Goal: Task Accomplishment & Management: Complete application form

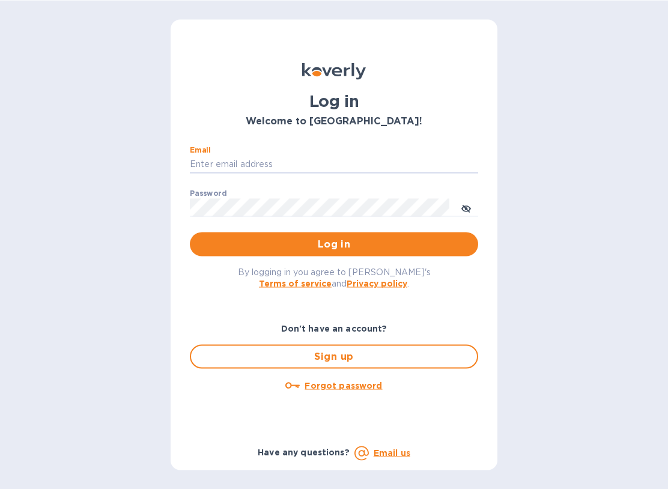
type input "[EMAIL_ADDRESS][DOMAIN_NAME]"
click at [334, 243] on button "Log in" at bounding box center [334, 244] width 288 height 24
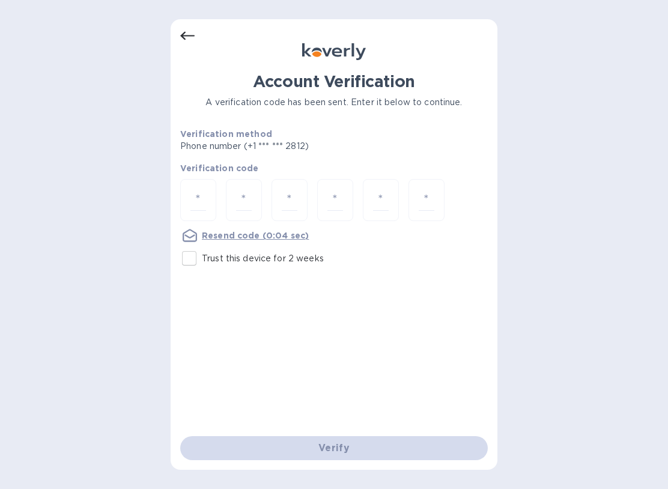
click at [204, 204] on input "number" at bounding box center [198, 200] width 16 height 22
type input "1"
type input "6"
type input "9"
type input "7"
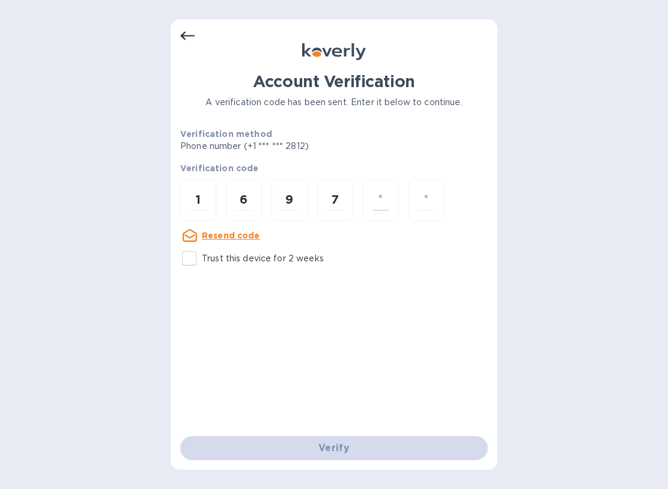
type input "6"
type input "3"
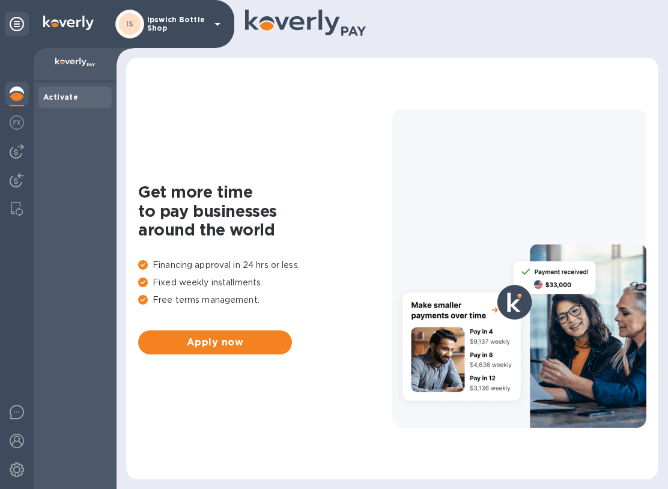
click at [67, 106] on div "Activate" at bounding box center [74, 97] width 73 height 22
click at [351, 25] on icon at bounding box center [306, 24] width 122 height 29
click at [219, 22] on icon at bounding box center [217, 24] width 14 height 14
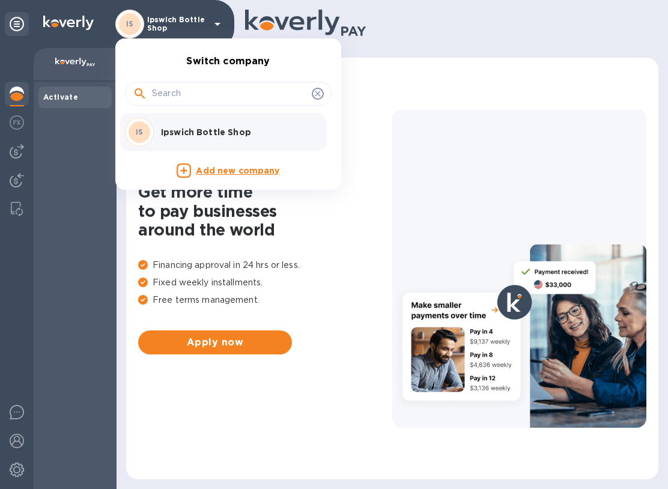
click at [35, 355] on div at bounding box center [334, 244] width 668 height 489
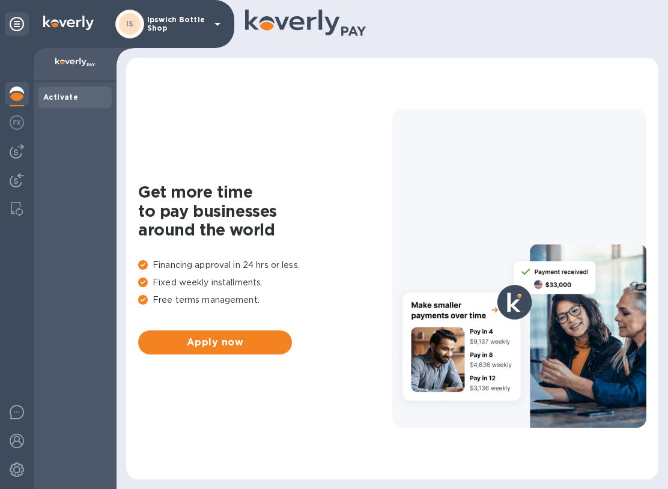
click at [18, 150] on img at bounding box center [17, 151] width 14 height 14
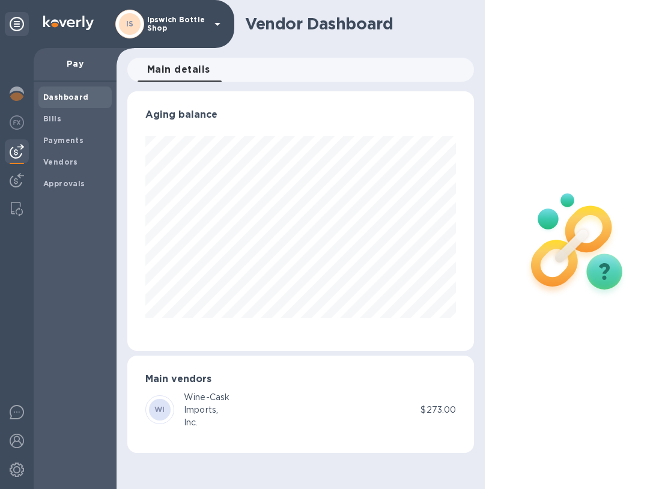
scroll to position [0, 1]
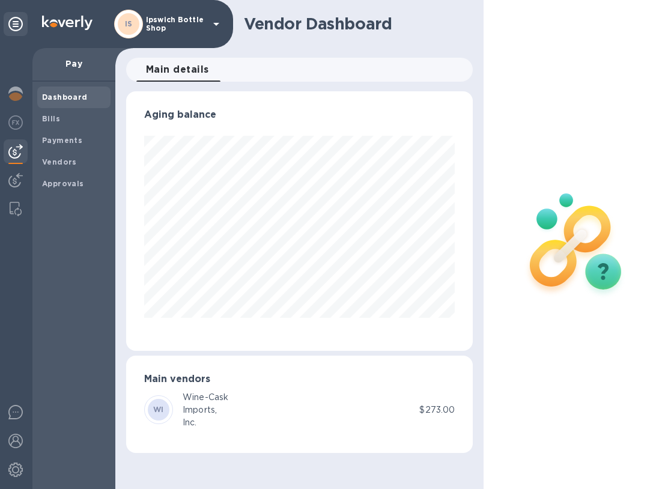
click at [75, 95] on b "Dashboard" at bounding box center [65, 96] width 46 height 9
click at [71, 74] on div "Pay" at bounding box center [73, 65] width 83 height 34
click at [98, 267] on div "Dashboard Bills Payments Vendors Approvals" at bounding box center [73, 285] width 83 height 407
click at [59, 162] on b "Vendors" at bounding box center [59, 161] width 35 height 9
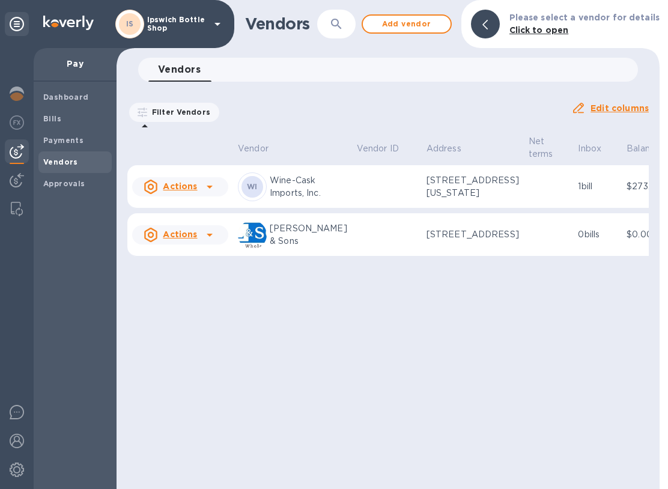
click at [217, 256] on td "Actions" at bounding box center [180, 234] width 106 height 43
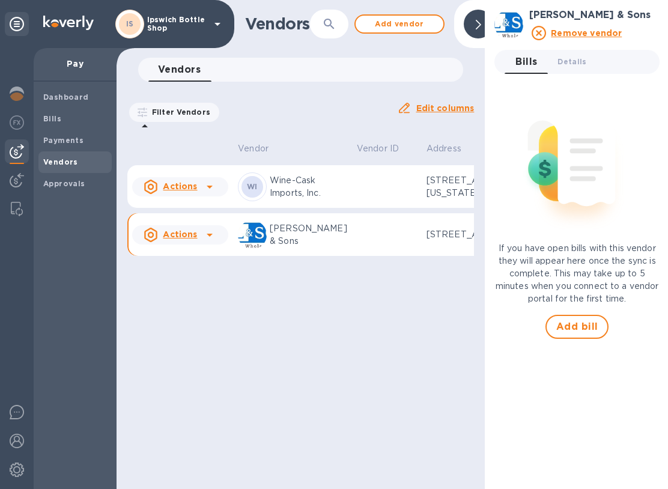
click at [190, 239] on u "Actions" at bounding box center [180, 234] width 34 height 10
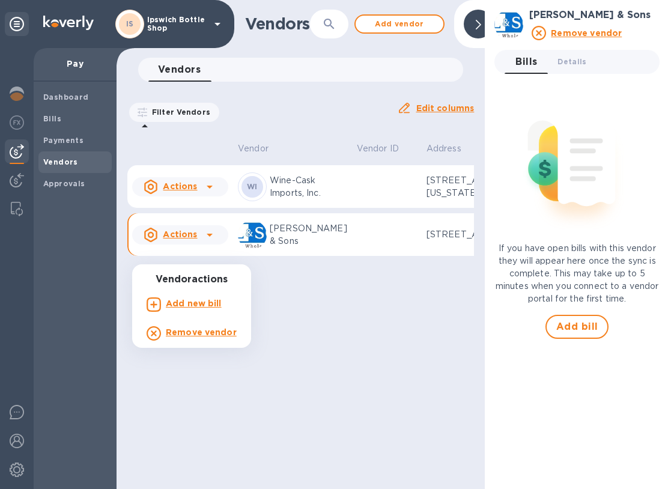
click at [210, 302] on b "Add new bill" at bounding box center [194, 303] width 56 height 10
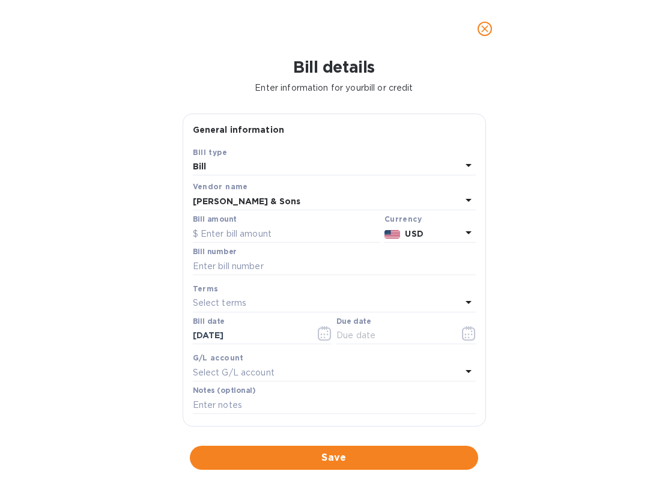
click at [232, 226] on input "text" at bounding box center [286, 234] width 187 height 18
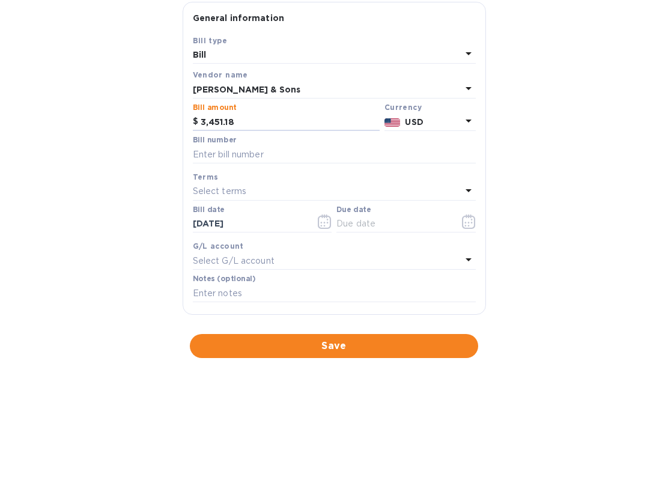
type input "3,451.18"
click at [217, 257] on input "text" at bounding box center [334, 266] width 283 height 18
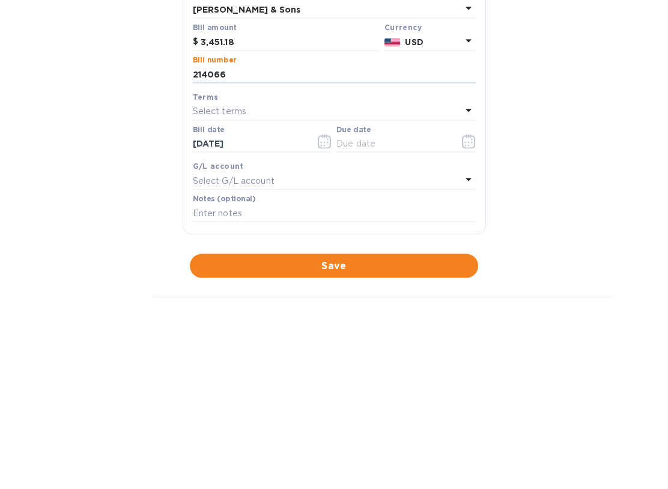
type input "214066"
click at [319, 326] on icon "button" at bounding box center [325, 333] width 14 height 14
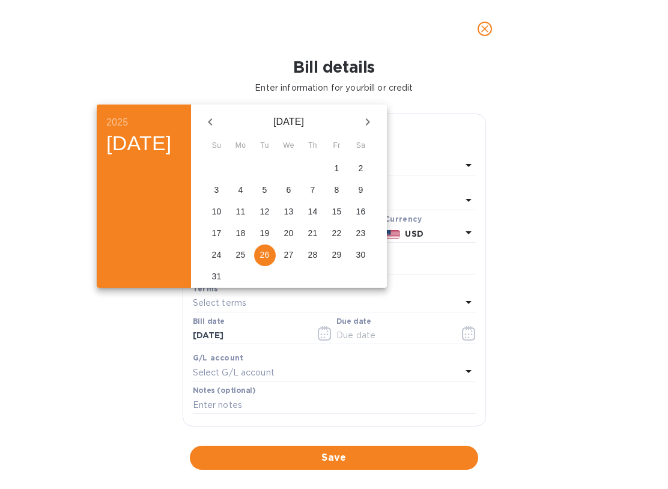
click at [276, 264] on button "26" at bounding box center [265, 255] width 22 height 22
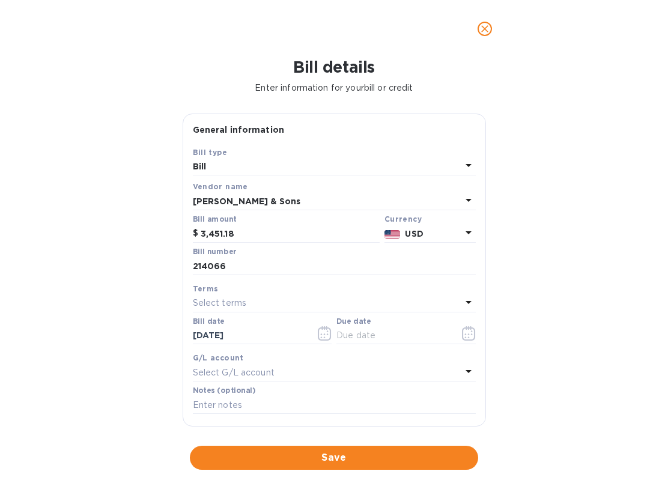
click at [377, 328] on input "text" at bounding box center [392, 336] width 113 height 18
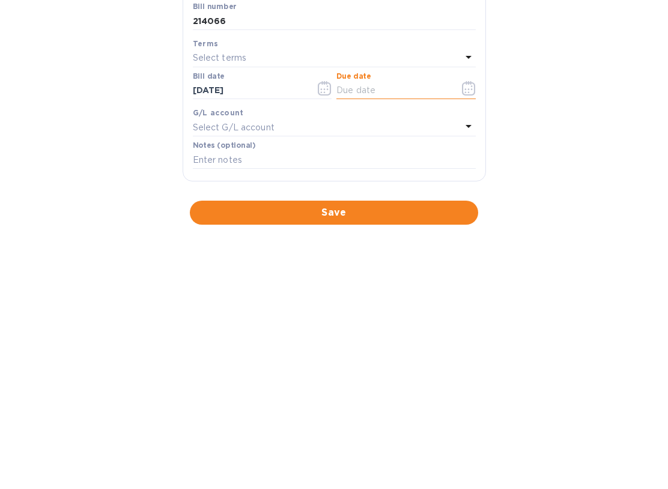
click at [328, 326] on icon "button" at bounding box center [325, 333] width 14 height 14
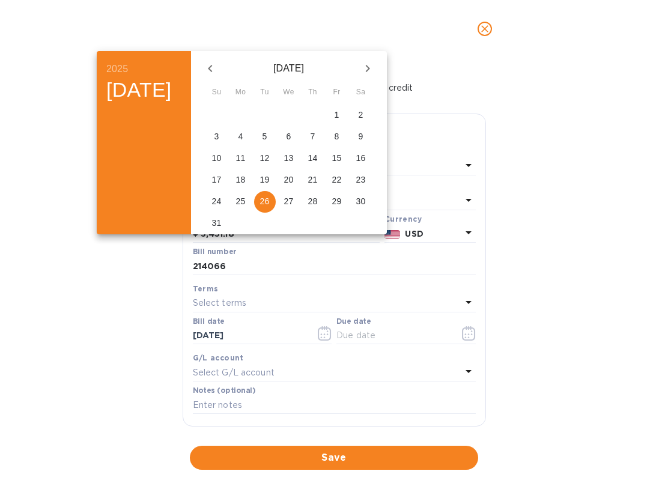
click at [270, 201] on p "26" at bounding box center [265, 201] width 10 height 12
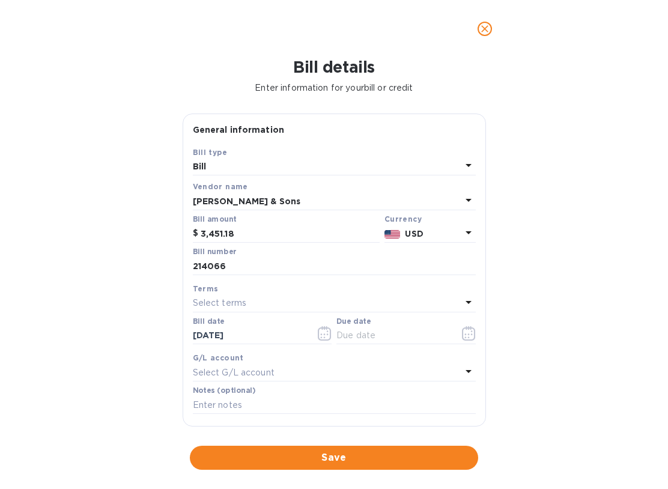
click at [464, 340] on button "button" at bounding box center [469, 333] width 28 height 29
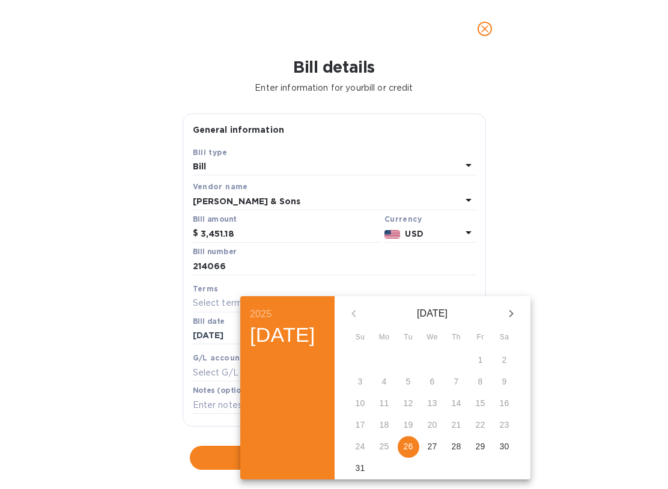
click at [413, 447] on p "26" at bounding box center [409, 446] width 10 height 12
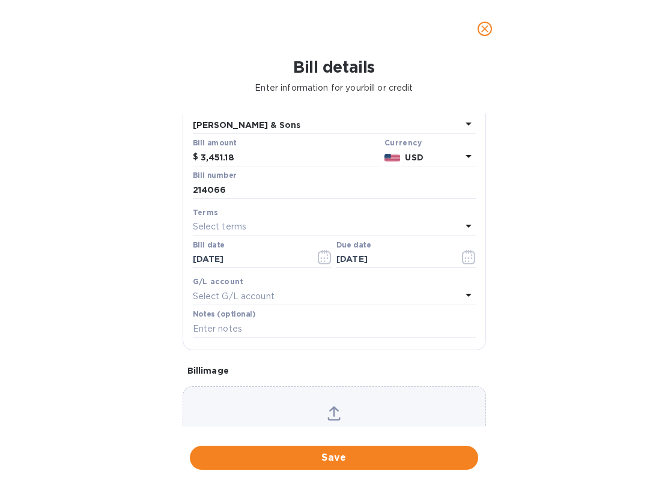
scroll to position [77, 0]
click at [470, 259] on icon "button" at bounding box center [469, 256] width 14 height 14
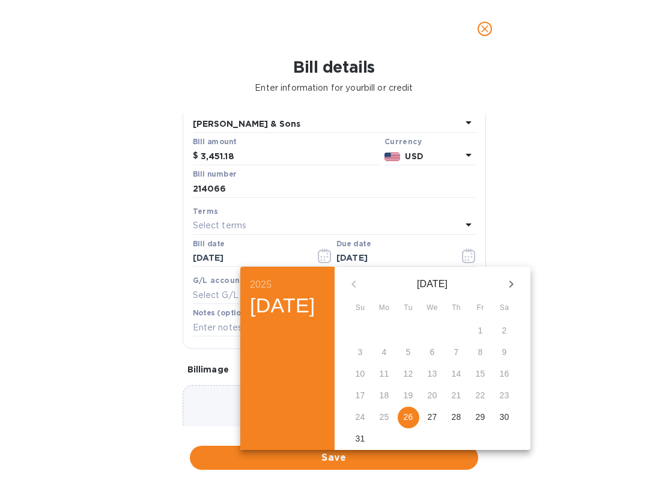
click at [443, 425] on button "27" at bounding box center [433, 418] width 22 height 22
type input "[DATE]"
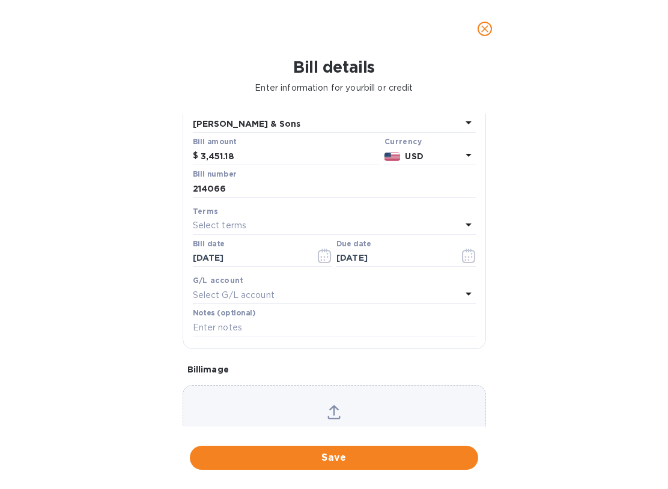
click at [216, 255] on input "[DATE]" at bounding box center [249, 258] width 113 height 18
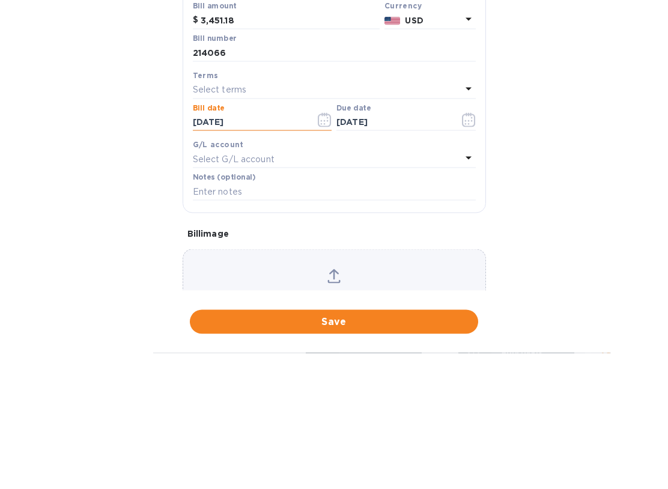
click at [241, 249] on input "[DATE]" at bounding box center [249, 258] width 113 height 18
click at [321, 259] on icon "button" at bounding box center [322, 260] width 2 height 2
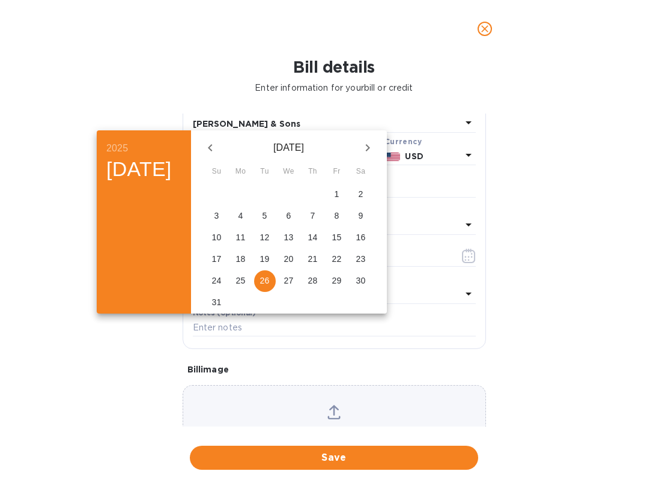
click at [294, 282] on p "27" at bounding box center [289, 280] width 10 height 12
type input "[DATE]"
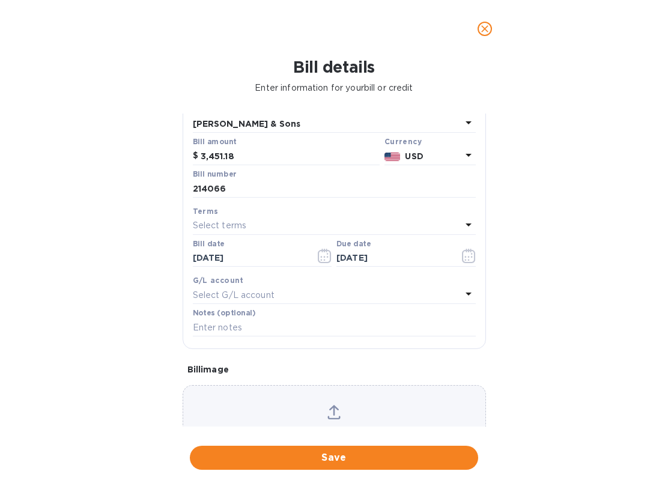
click at [243, 334] on input "text" at bounding box center [334, 327] width 283 height 18
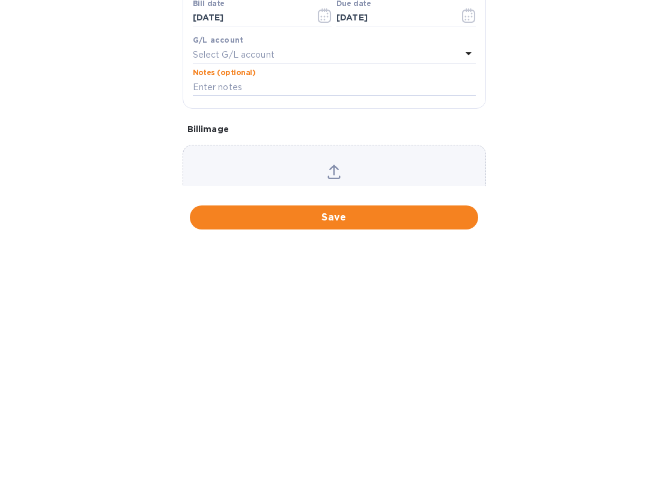
click at [349, 450] on span "Save" at bounding box center [333, 457] width 269 height 14
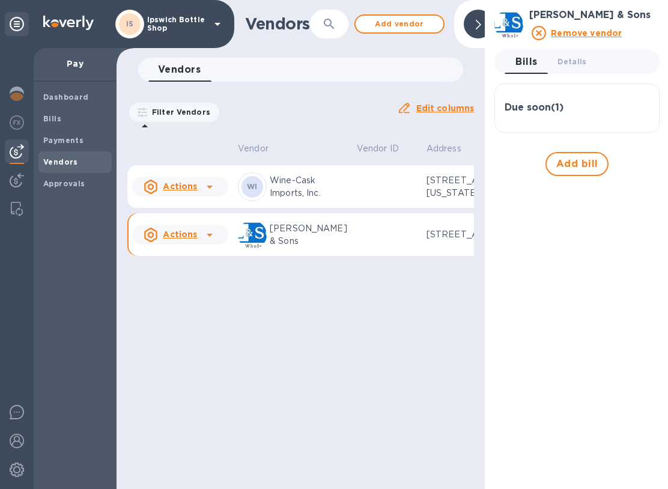
click at [206, 242] on icon at bounding box center [209, 235] width 14 height 14
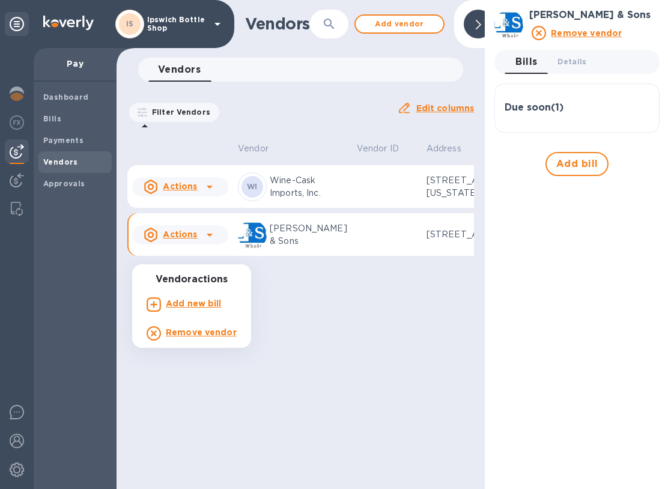
click at [323, 357] on div at bounding box center [334, 244] width 668 height 489
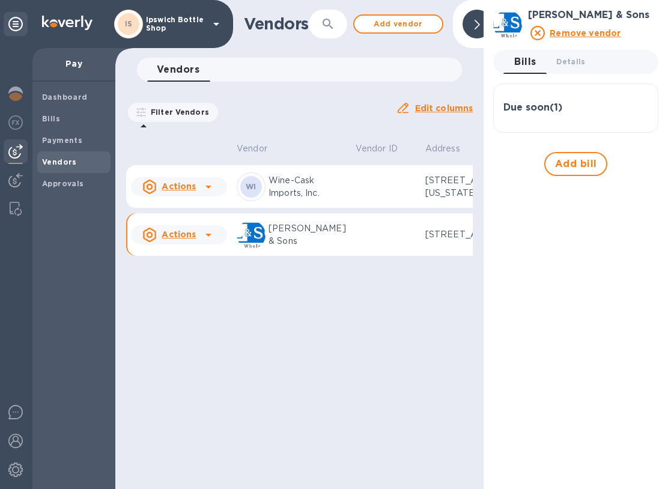
scroll to position [0, 1]
click at [556, 104] on h3 "Due soon ( 1 )" at bounding box center [532, 107] width 59 height 11
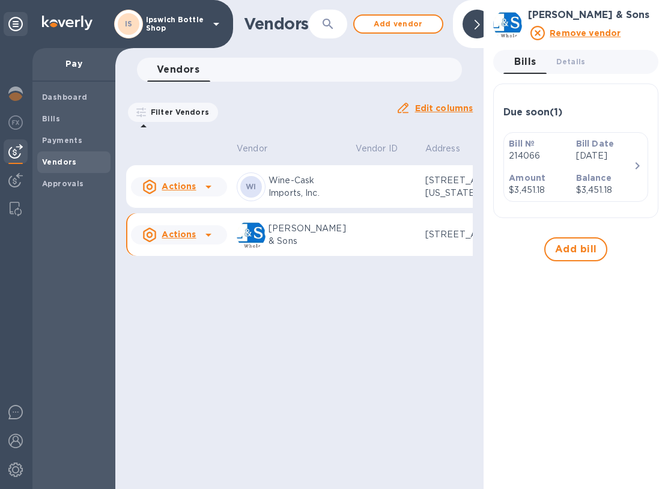
click at [577, 256] on span "Add bill" at bounding box center [576, 249] width 42 height 14
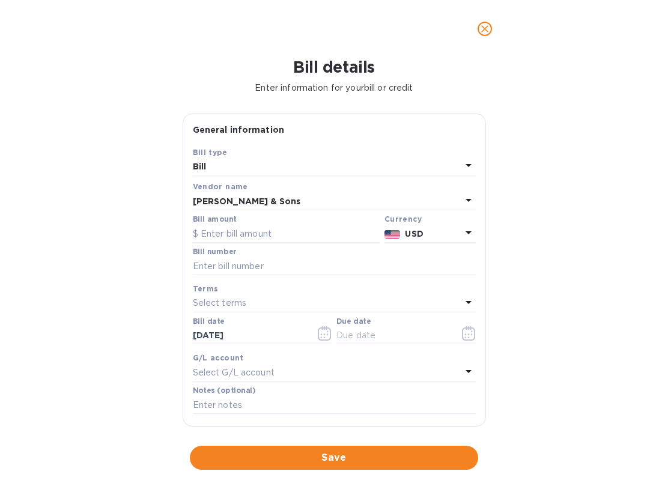
click at [561, 88] on p "Enter information for your bill or credit" at bounding box center [334, 88] width 649 height 13
click at [483, 29] on icon "close" at bounding box center [485, 29] width 12 height 12
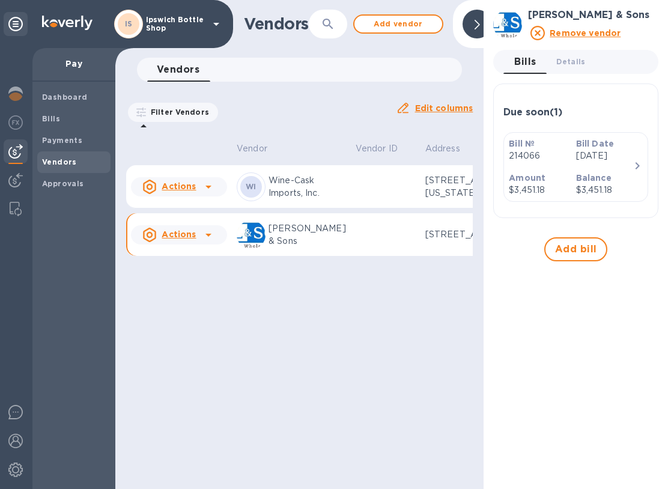
click at [633, 175] on div "button" at bounding box center [638, 167] width 10 height 16
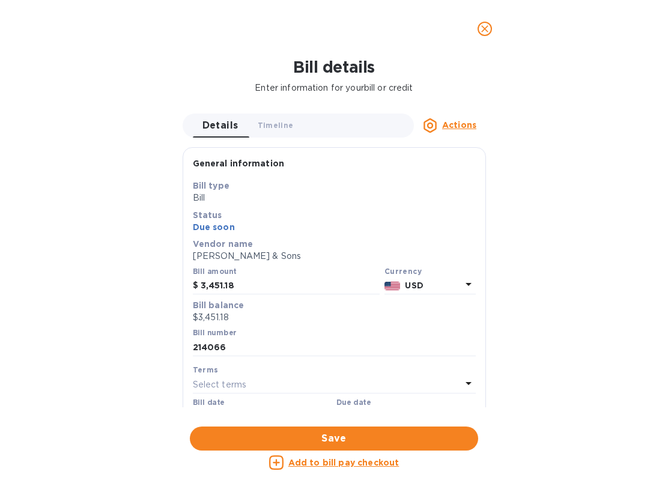
click at [364, 468] on p "Add to bill pay checkout" at bounding box center [343, 462] width 111 height 12
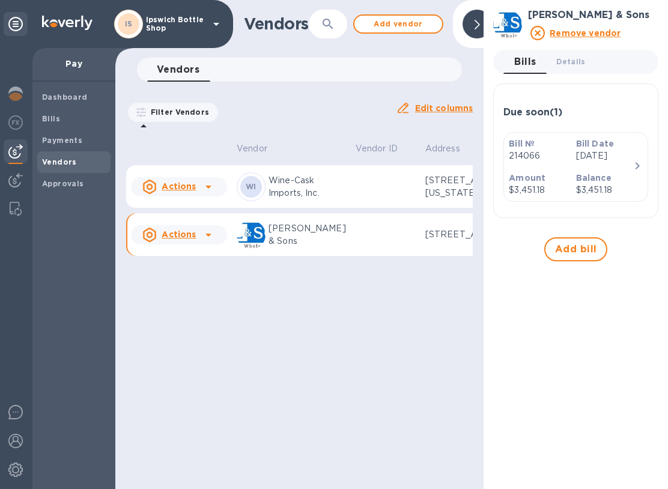
click at [584, 256] on span "Add bill" at bounding box center [576, 249] width 42 height 14
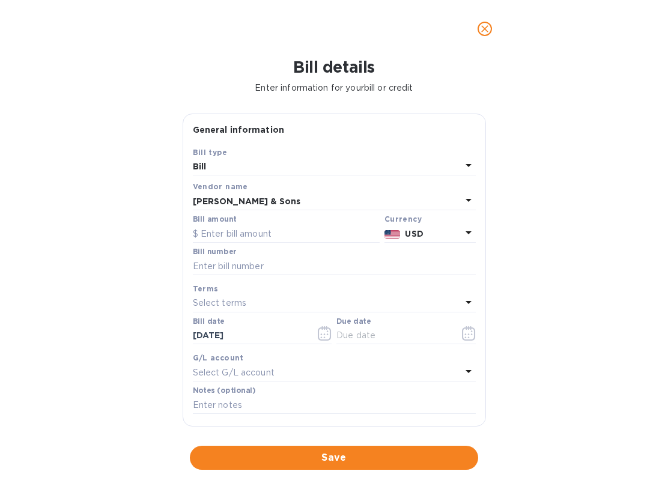
click at [486, 24] on icon "close" at bounding box center [485, 29] width 12 height 12
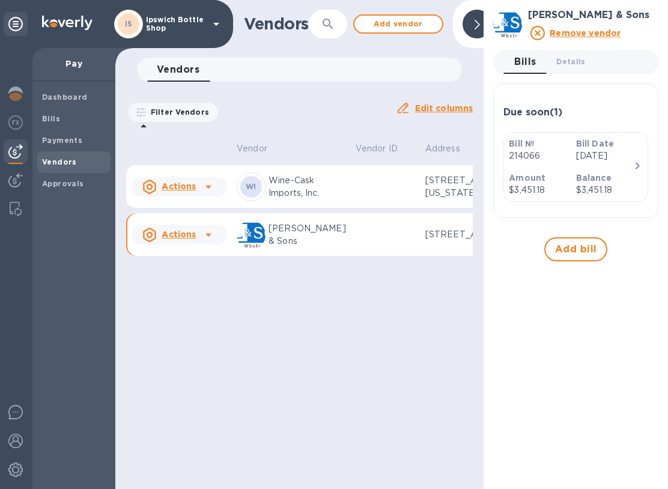
click at [299, 247] on p "[PERSON_NAME] & Sons" at bounding box center [306, 234] width 77 height 25
click at [178, 239] on u "Actions" at bounding box center [179, 234] width 34 height 10
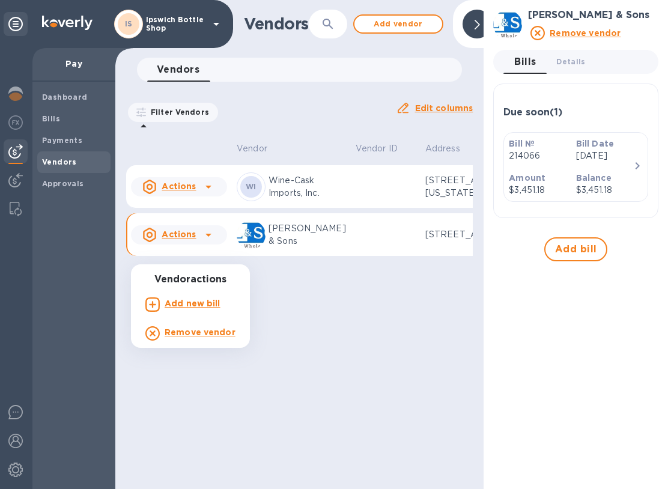
click at [404, 391] on div at bounding box center [334, 244] width 668 height 489
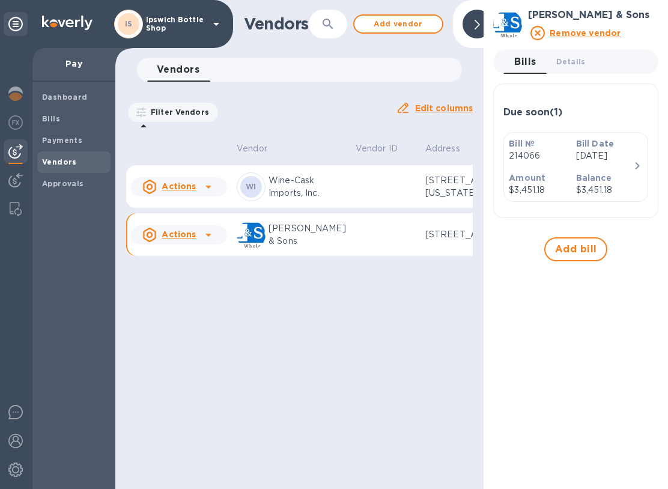
click at [568, 167] on div "Bill № 214066" at bounding box center [537, 150] width 67 height 34
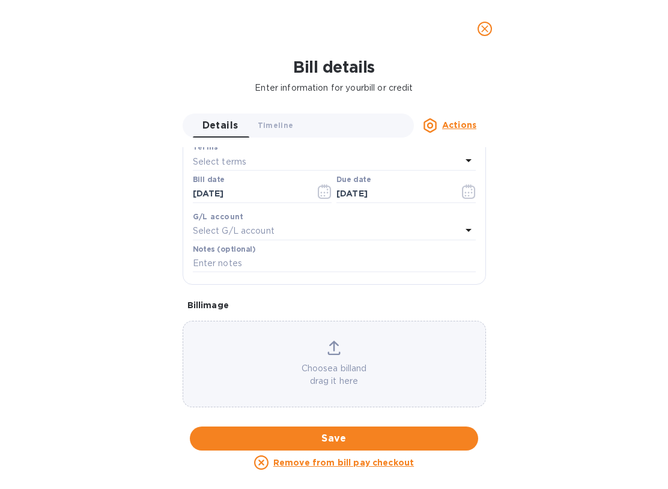
scroll to position [223, 0]
click at [435, 130] on icon at bounding box center [430, 125] width 14 height 14
click at [449, 132] on div at bounding box center [334, 244] width 668 height 489
click at [351, 449] on button "Save" at bounding box center [334, 438] width 288 height 24
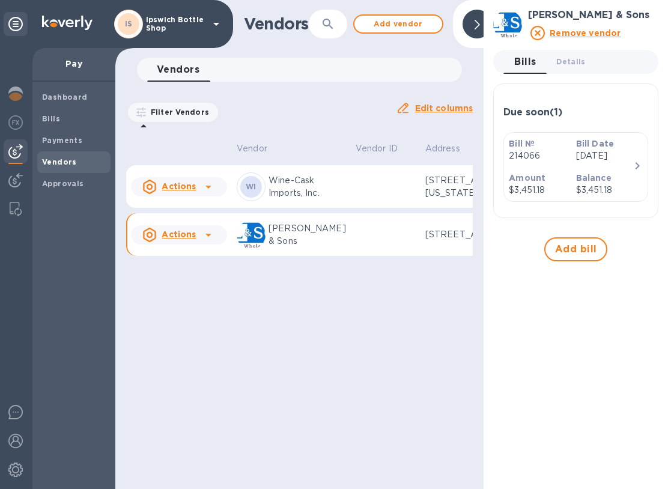
scroll to position [0, 0]
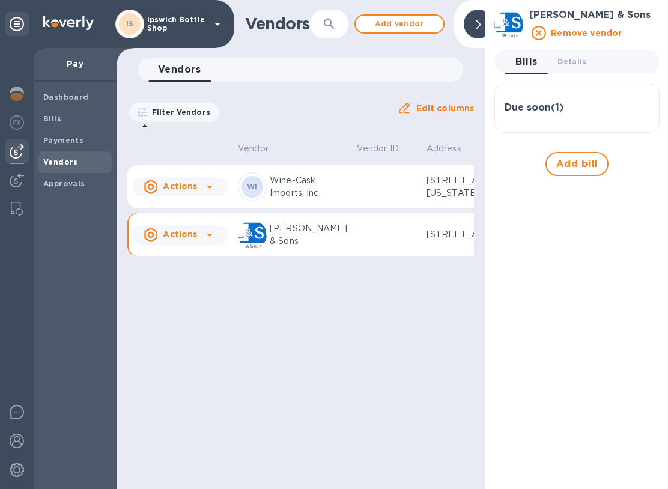
click at [182, 239] on u "Actions" at bounding box center [180, 234] width 34 height 10
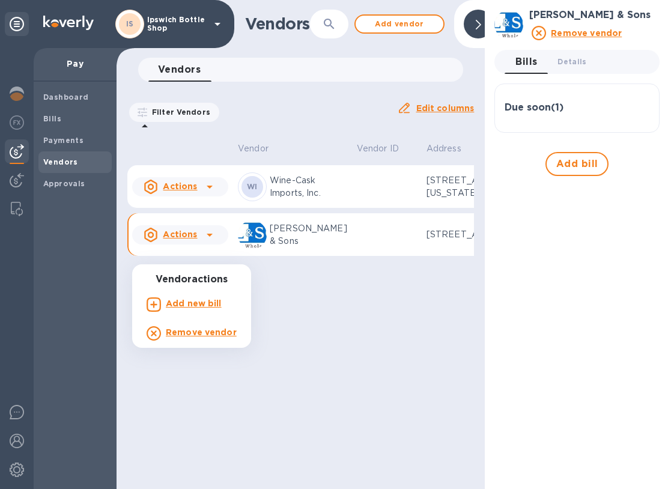
click at [199, 304] on b "Add new bill" at bounding box center [194, 303] width 56 height 10
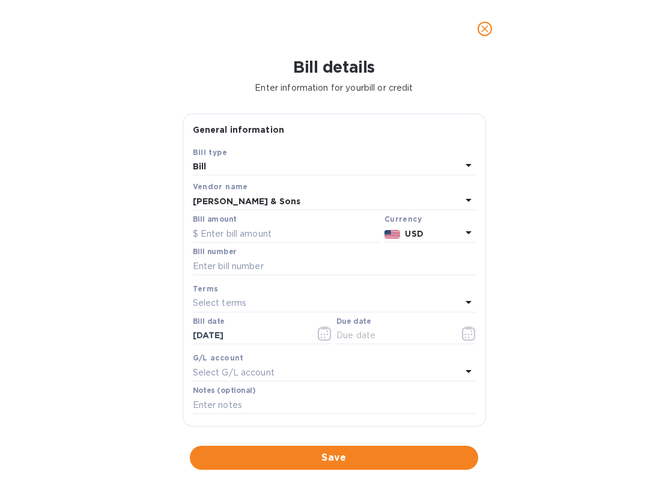
click at [478, 41] on button "close" at bounding box center [484, 28] width 29 height 29
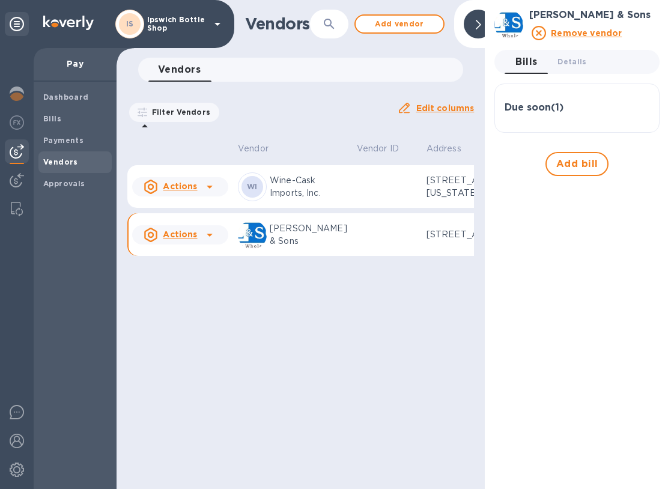
click at [59, 119] on b "Bills" at bounding box center [52, 118] width 18 height 9
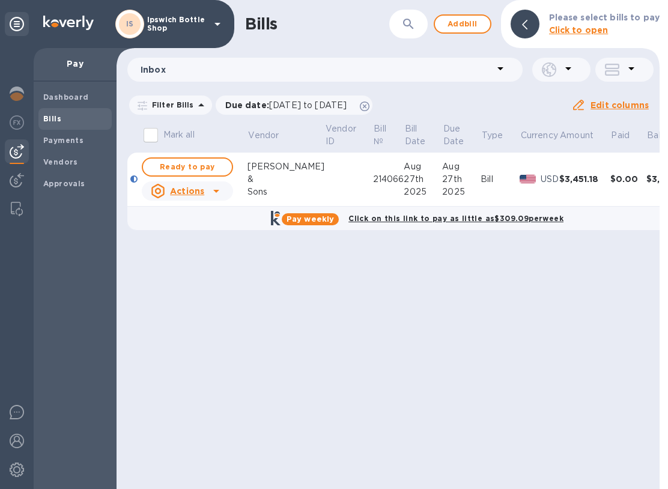
click at [203, 176] on button "Ready to pay" at bounding box center [187, 166] width 91 height 19
checkbox input "true"
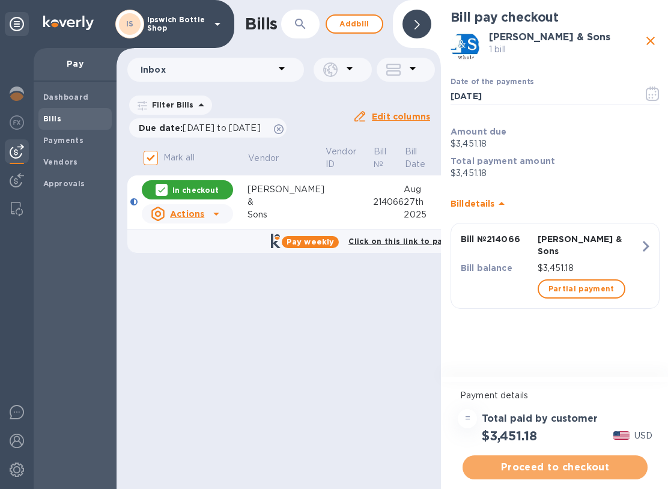
click at [563, 466] on span "Proceed to checkout" at bounding box center [555, 467] width 166 height 14
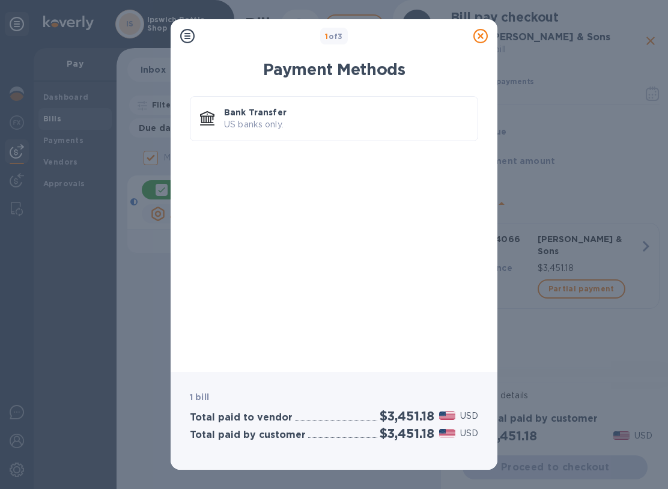
click at [259, 119] on p "US banks only." at bounding box center [346, 124] width 244 height 13
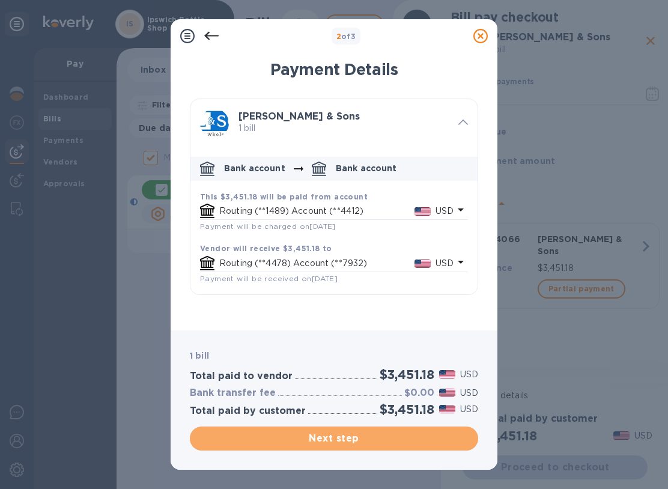
click at [366, 441] on span "Next step" at bounding box center [333, 438] width 269 height 14
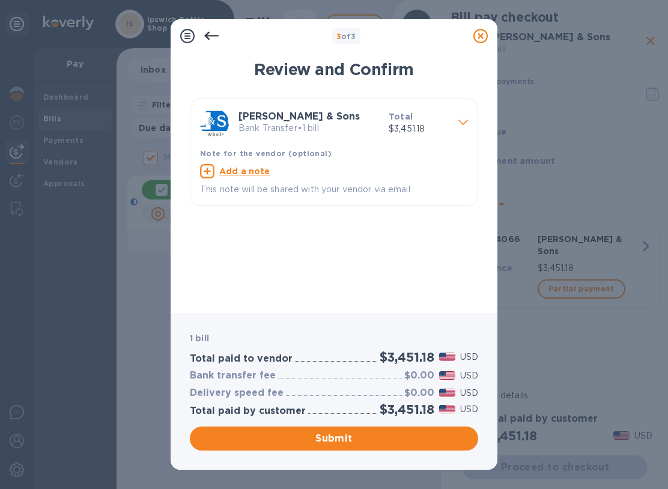
click at [354, 441] on span "Submit" at bounding box center [333, 438] width 269 height 14
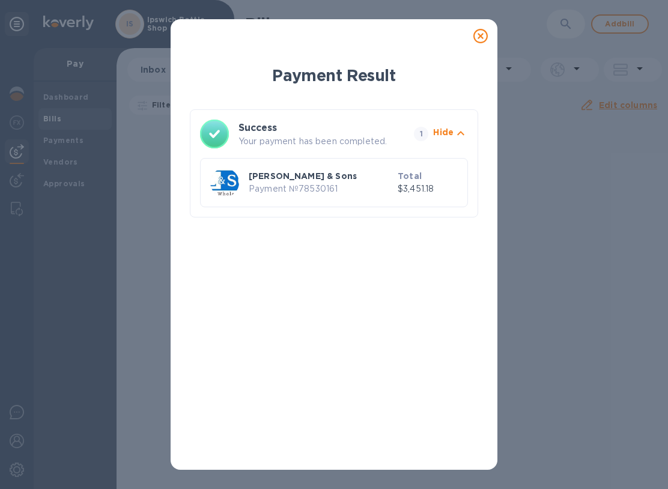
click at [487, 33] on icon at bounding box center [480, 36] width 14 height 14
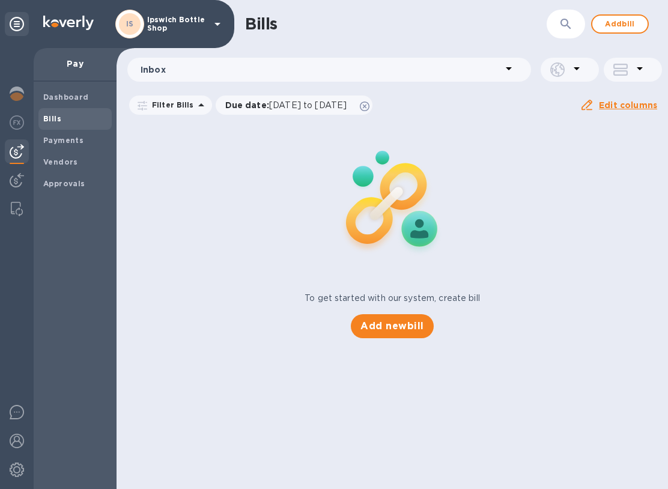
click at [493, 39] on div at bounding box center [481, 36] width 34 height 34
click at [621, 235] on div "To get started with our system, create bill Add new bill" at bounding box center [392, 229] width 561 height 226
click at [70, 160] on b "Vendors" at bounding box center [60, 161] width 35 height 9
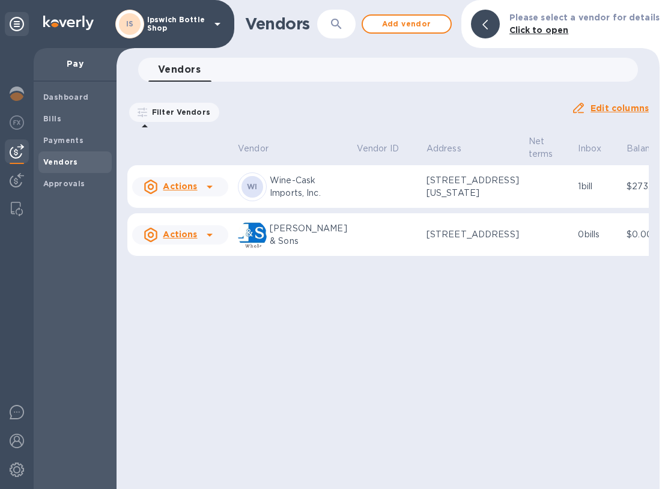
click at [196, 114] on p "Filter Vendors" at bounding box center [178, 112] width 63 height 10
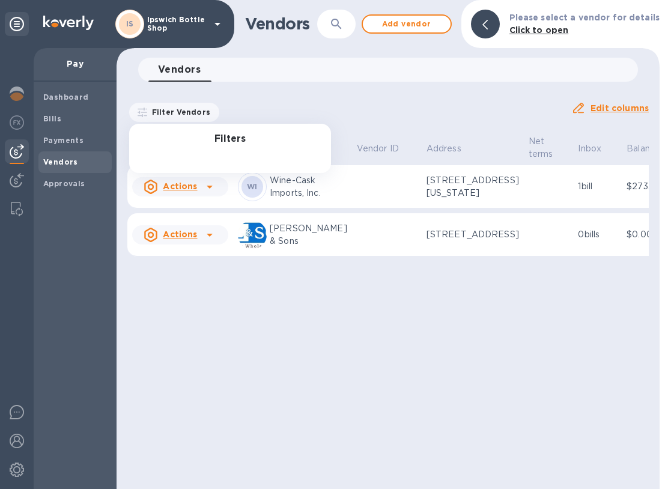
click at [190, 115] on p "Filter Vendors" at bounding box center [178, 112] width 63 height 10
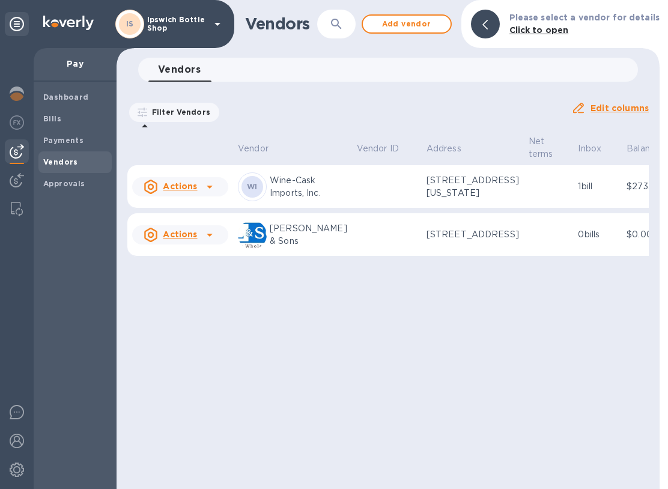
click at [557, 25] on b "Click to open" at bounding box center [538, 30] width 59 height 10
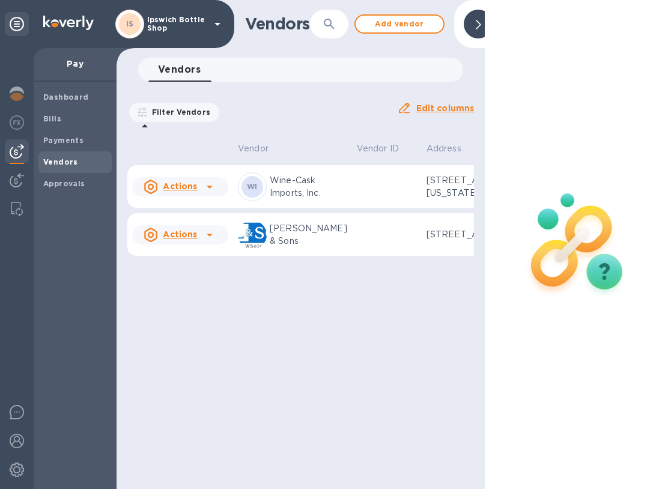
click at [71, 190] on div "Approvals" at bounding box center [74, 184] width 73 height 22
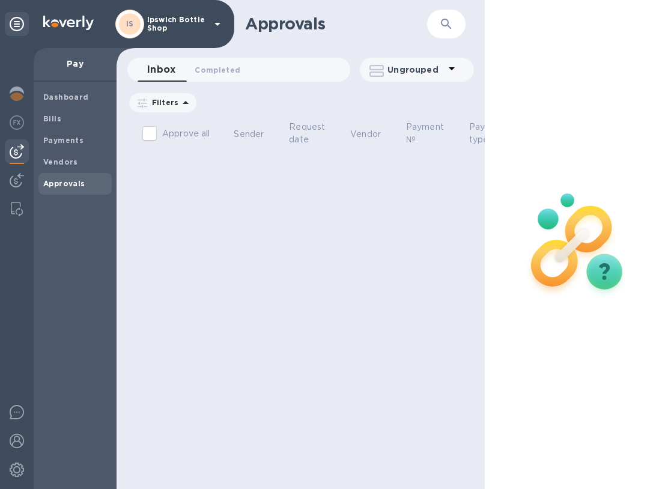
click at [17, 405] on img at bounding box center [17, 412] width 14 height 14
click at [16, 438] on img at bounding box center [17, 441] width 14 height 14
